Goal: Navigation & Orientation: Find specific page/section

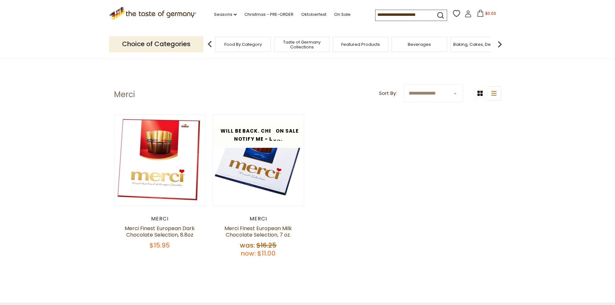
click at [502, 41] on img at bounding box center [500, 44] width 13 height 13
click at [499, 43] on img at bounding box center [500, 44] width 13 height 13
click at [499, 42] on img at bounding box center [500, 44] width 13 height 13
click at [401, 44] on span "Cereal" at bounding box center [398, 44] width 15 height 5
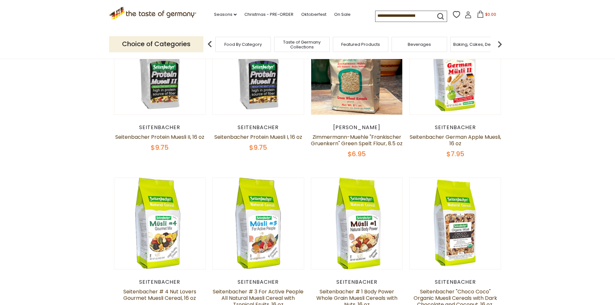
scroll to position [65, 0]
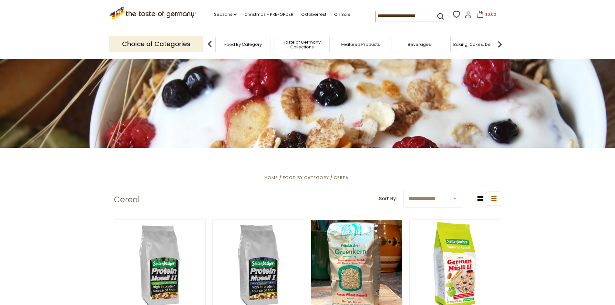
click at [214, 45] on img at bounding box center [209, 44] width 13 height 13
click at [209, 44] on img at bounding box center [209, 44] width 13 height 13
click at [498, 43] on img at bounding box center [500, 44] width 13 height 13
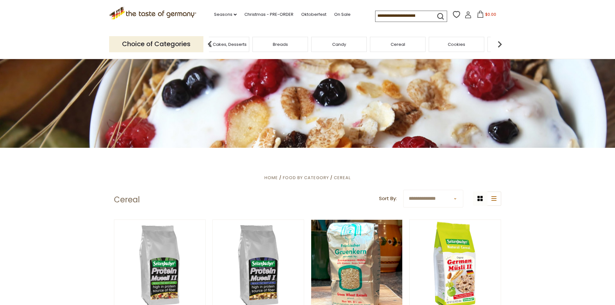
click at [344, 47] on span "Candy" at bounding box center [339, 44] width 14 height 5
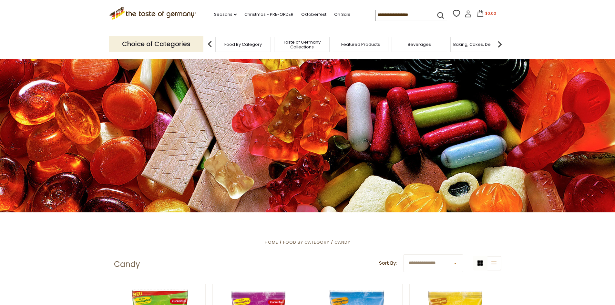
click at [499, 45] on img at bounding box center [500, 44] width 13 height 13
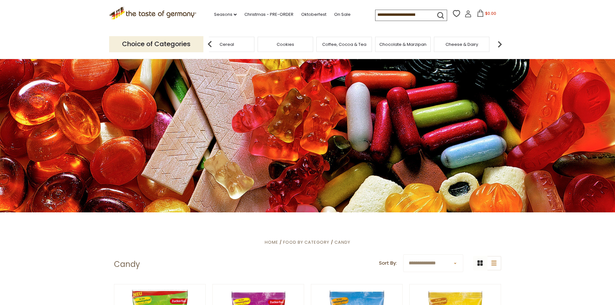
click at [401, 43] on span "Chocolate & Marzipan" at bounding box center [403, 44] width 47 height 5
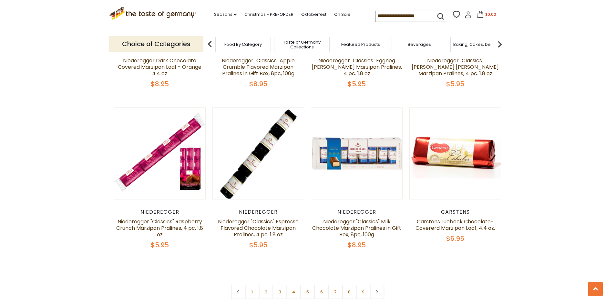
scroll to position [1550, 0]
